Goal: Task Accomplishment & Management: Book appointment/travel/reservation

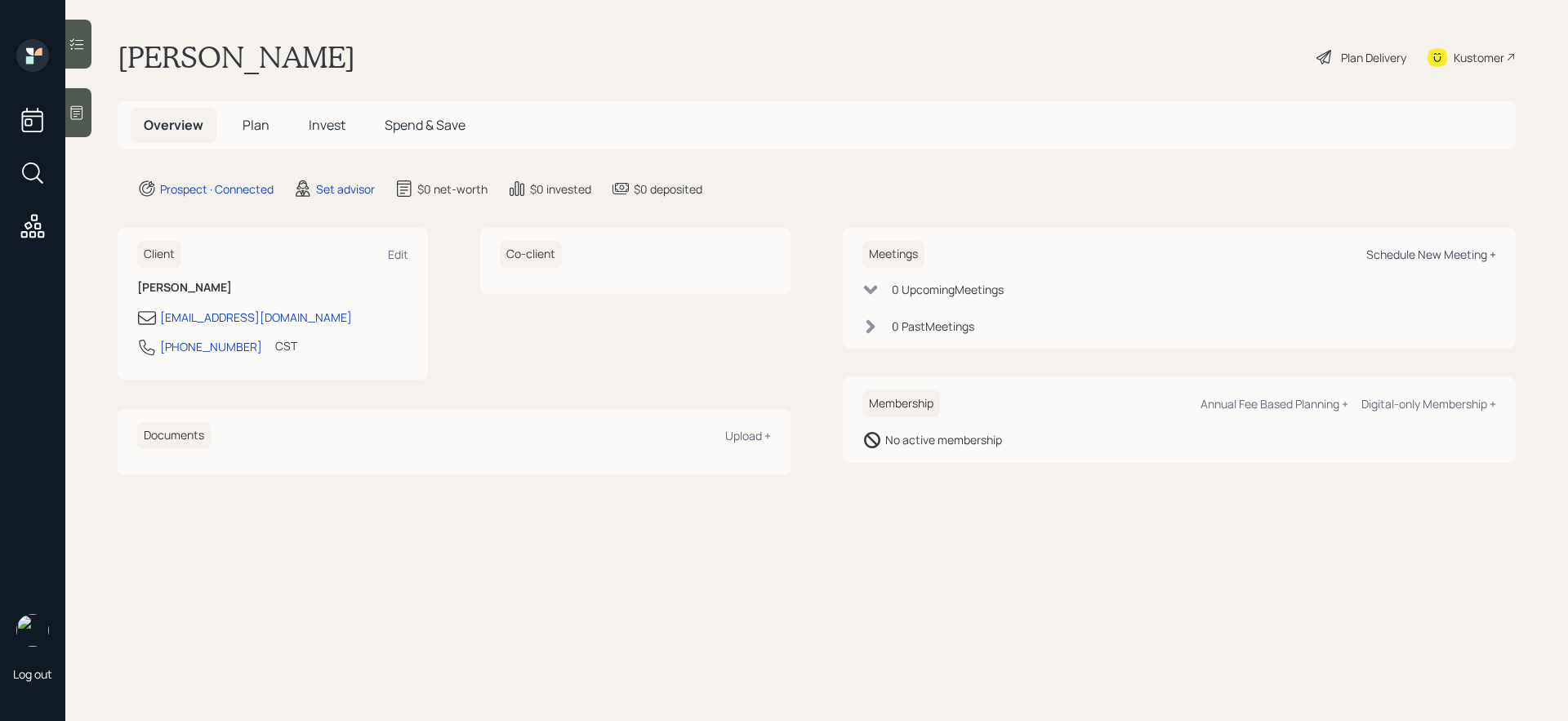
click at [1491, 253] on div "Schedule New Meeting +" at bounding box center [1431, 254] width 129 height 16
select select "round-[PERSON_NAME]"
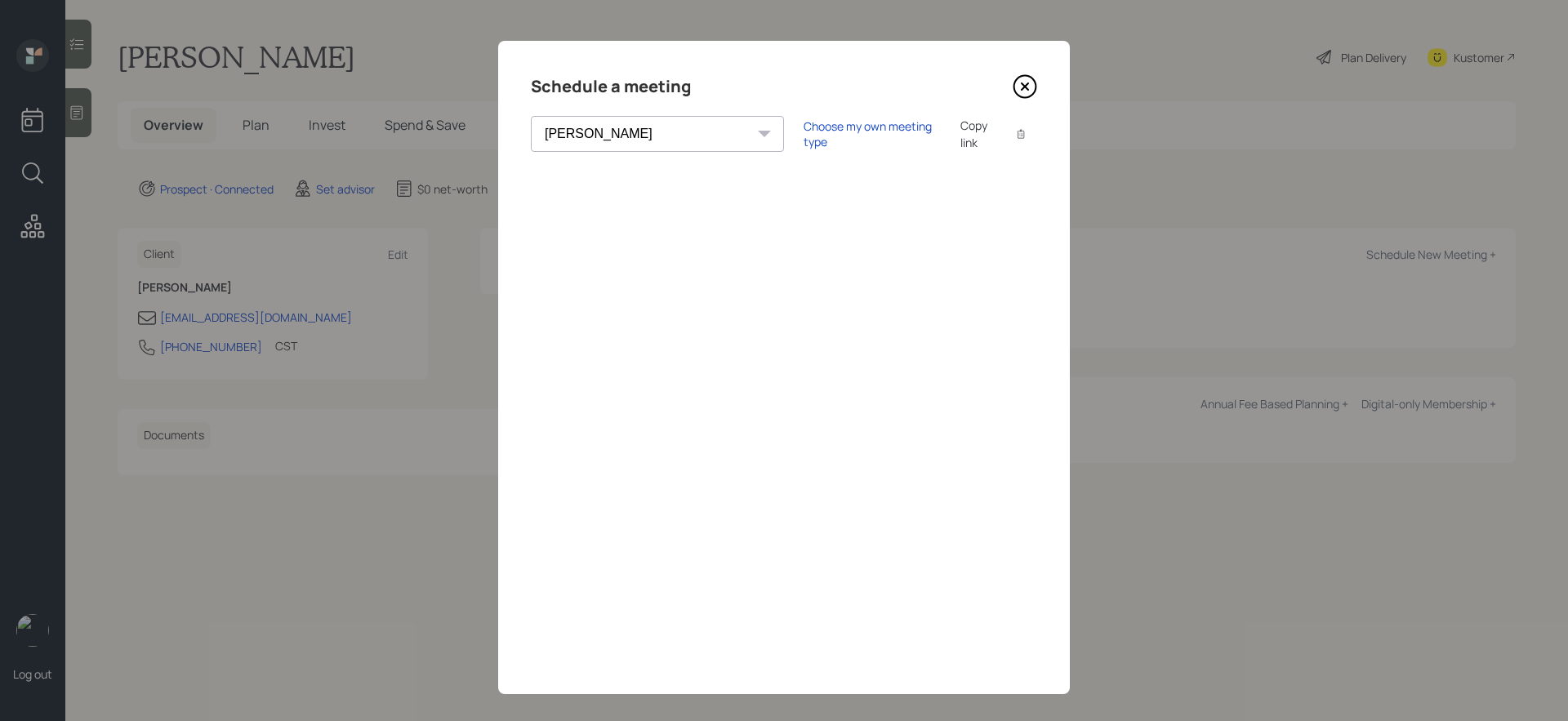
click at [824, 146] on div "[PERSON_NAME] [PERSON_NAME] [PERSON_NAME] [PERSON_NAME] [PERSON_NAME] [PERSON_N…" at bounding box center [784, 134] width 507 height 36
click at [824, 145] on div "Choose my own meeting type Copy link Copy text" at bounding box center [920, 133] width 234 height 35
click at [825, 134] on div "Choose my own meeting type" at bounding box center [872, 133] width 137 height 31
click at [1019, 81] on icon at bounding box center [1025, 86] width 24 height 24
